Goal: Communication & Community: Answer question/provide support

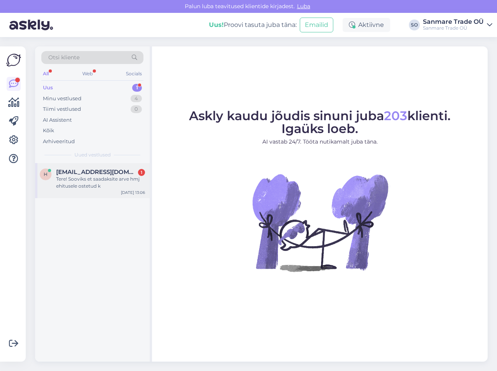
click at [67, 178] on div "Tere! Sooviks et saadaksite arve hmj ehitusele ostetud k" at bounding box center [100, 182] width 89 height 14
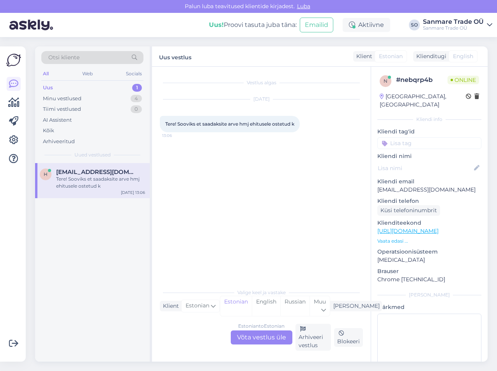
click at [398, 237] on p "Vaata edasi ..." at bounding box center [429, 240] width 104 height 7
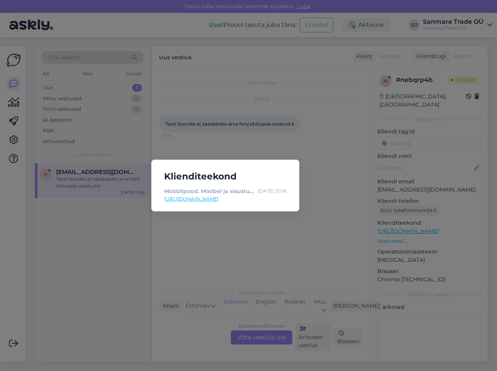
click at [339, 166] on div "Klienditeekond Mööblipood. Mööbel ja sisustus e-pood. - Kodustaar [DATE] 13:06 …" at bounding box center [248, 185] width 497 height 371
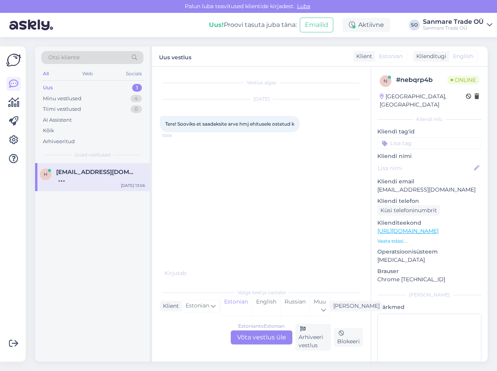
click at [266, 337] on div "Estonian to Estonian Võta vestlus üle" at bounding box center [262, 337] width 62 height 14
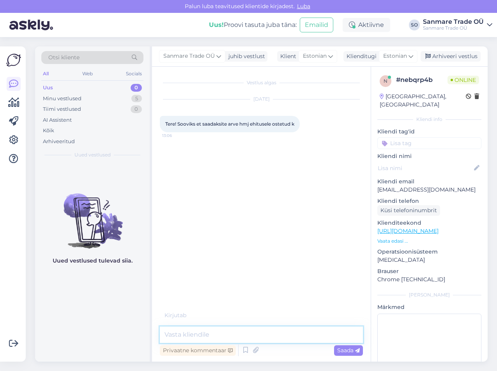
click at [239, 331] on textarea at bounding box center [261, 334] width 203 height 16
type textarea "Tere! Üks hetk"
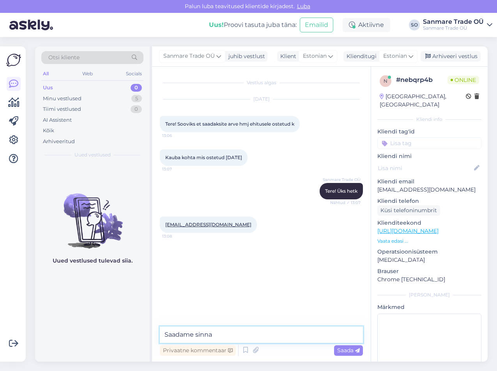
type textarea "Saadame sinna."
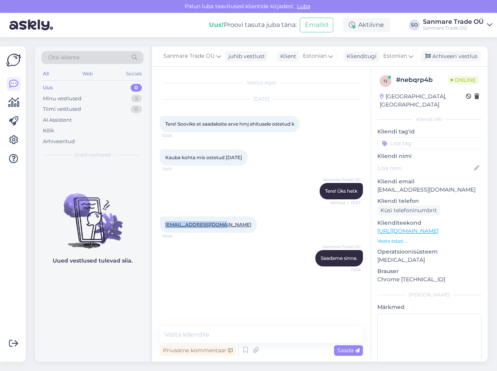
drag, startPoint x: 221, startPoint y: 222, endPoint x: 165, endPoint y: 226, distance: 56.3
click at [165, 226] on div "[EMAIL_ADDRESS][DOMAIN_NAME] 13:08" at bounding box center [208, 224] width 97 height 16
copy link "[EMAIL_ADDRESS][DOMAIN_NAME]"
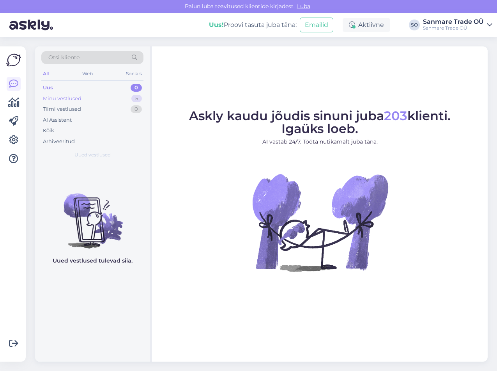
click at [74, 101] on div "Minu vestlused" at bounding box center [62, 99] width 39 height 8
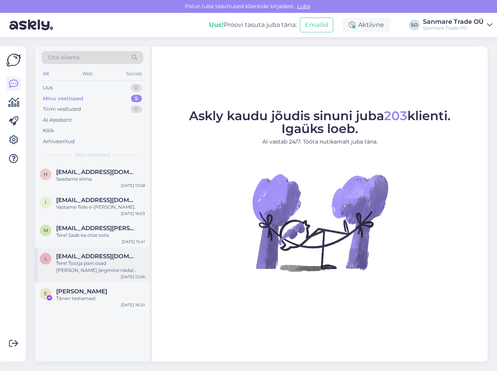
click at [97, 265] on div "Tere! Tootja pani osad [PERSON_NAME] järgmine nädal saame kätte." at bounding box center [100, 267] width 89 height 14
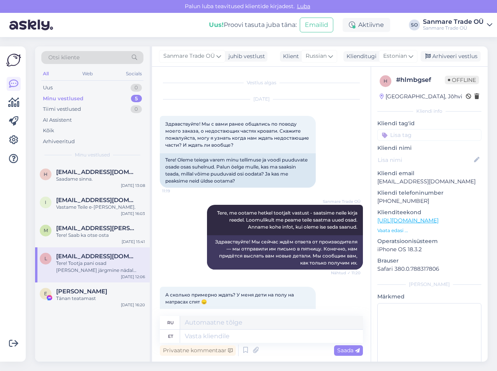
scroll to position [2464, 0]
